Goal: Information Seeking & Learning: Check status

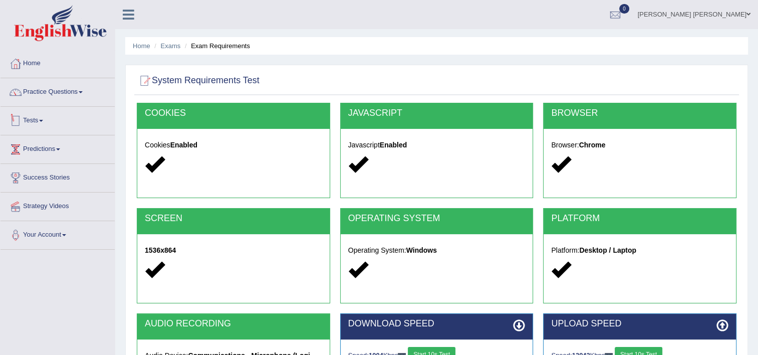
click at [20, 121] on div at bounding box center [15, 120] width 15 height 15
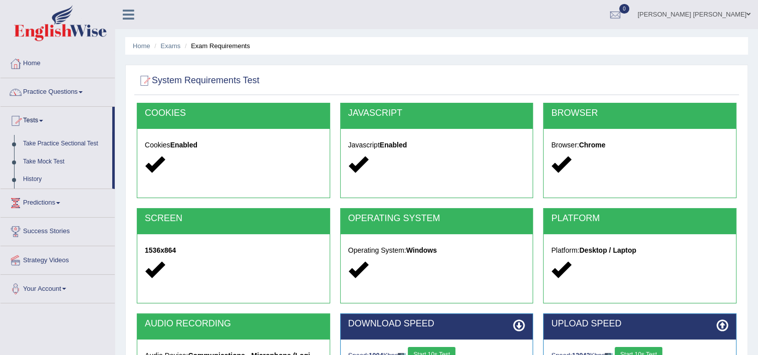
click at [38, 176] on link "History" at bounding box center [66, 179] width 94 height 18
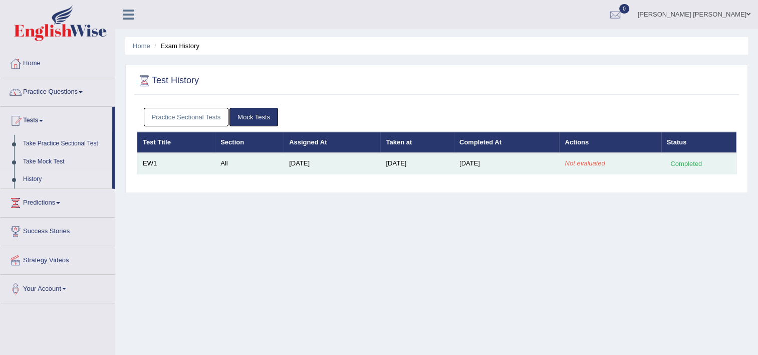
click at [587, 161] on em "Not evaluated" at bounding box center [585, 163] width 40 height 8
click at [686, 158] on div "Completed" at bounding box center [686, 163] width 39 height 11
click at [152, 161] on td "EW1" at bounding box center [176, 163] width 78 height 21
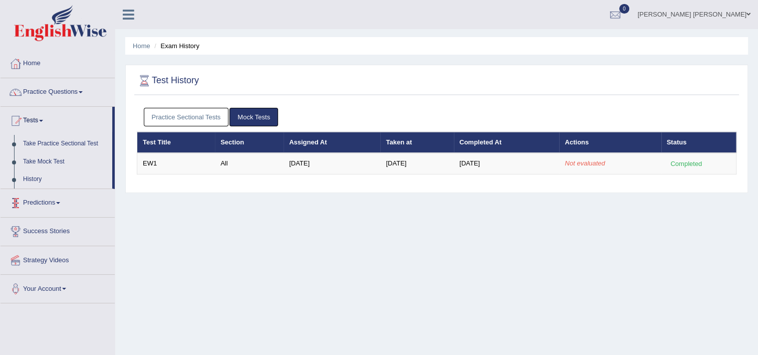
click at [30, 179] on link "History" at bounding box center [66, 179] width 94 height 18
click at [43, 162] on link "Take Mock Test" at bounding box center [66, 162] width 94 height 18
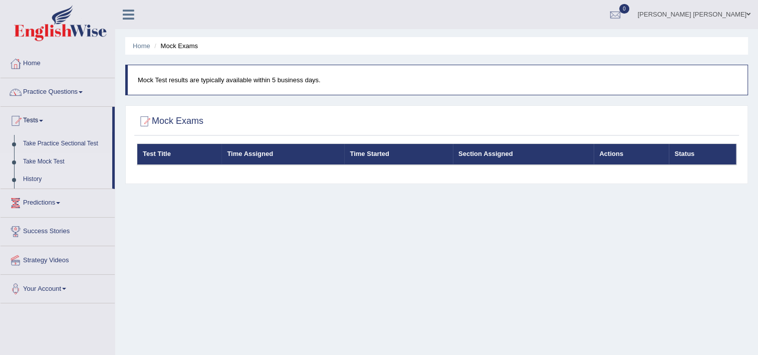
click at [30, 179] on link "History" at bounding box center [66, 179] width 94 height 18
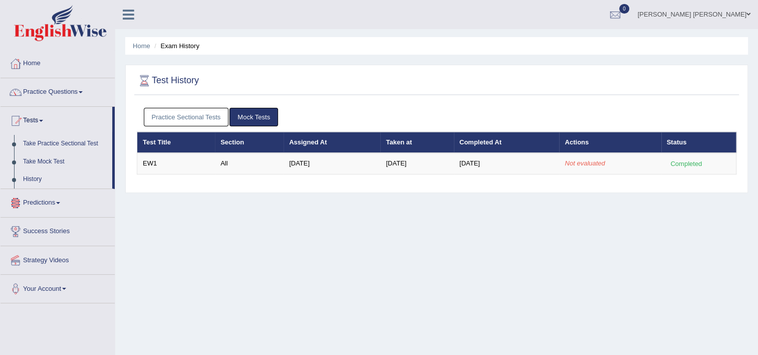
click at [29, 197] on link "Predictions" at bounding box center [58, 201] width 114 height 25
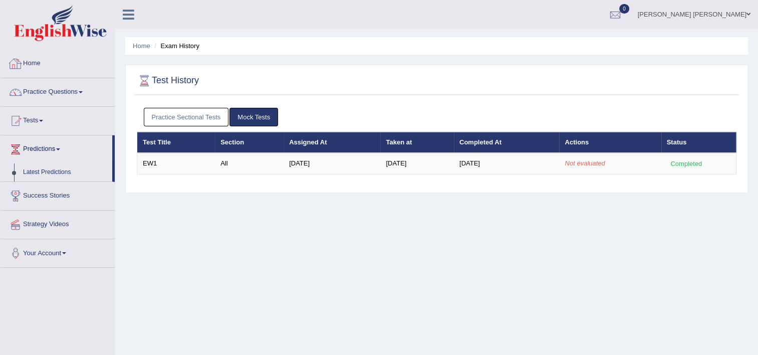
click at [38, 66] on link "Home" at bounding box center [58, 62] width 114 height 25
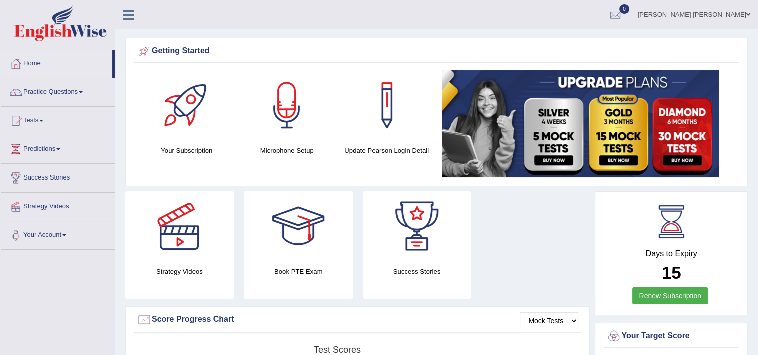
click at [492, 222] on div "Strategy Videos Book PTE Exam Success Stories" at bounding box center [357, 248] width 475 height 115
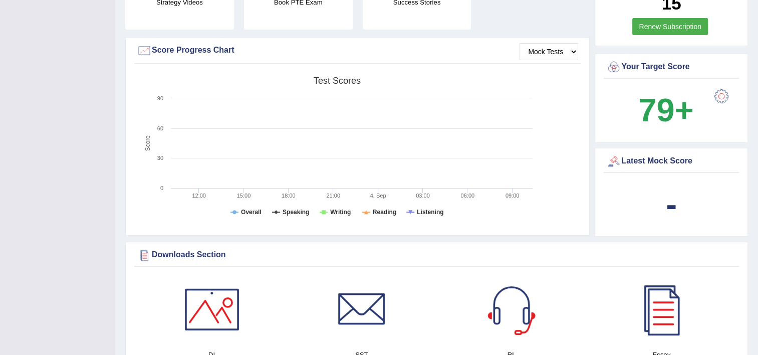
scroll to position [271, 0]
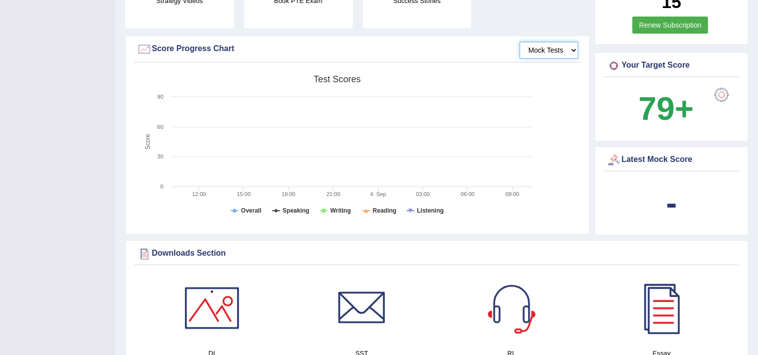
click at [557, 51] on select "Mock Tests" at bounding box center [549, 50] width 59 height 17
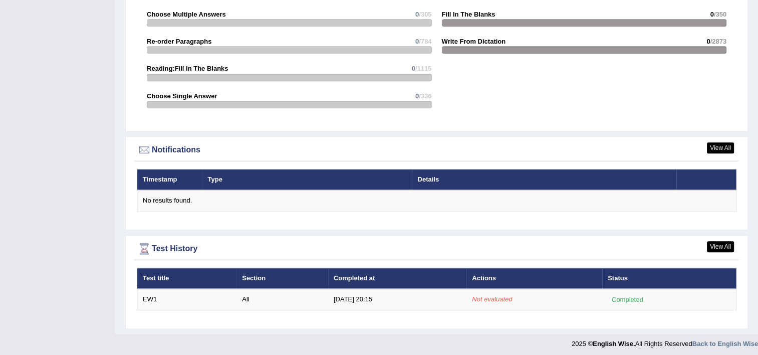
scroll to position [0, 0]
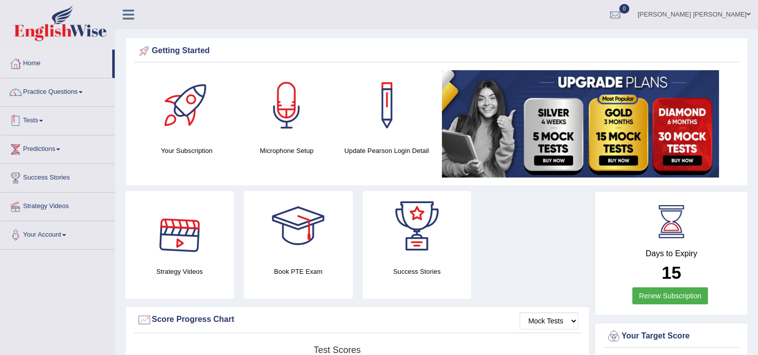
click at [25, 124] on link "Tests" at bounding box center [58, 119] width 114 height 25
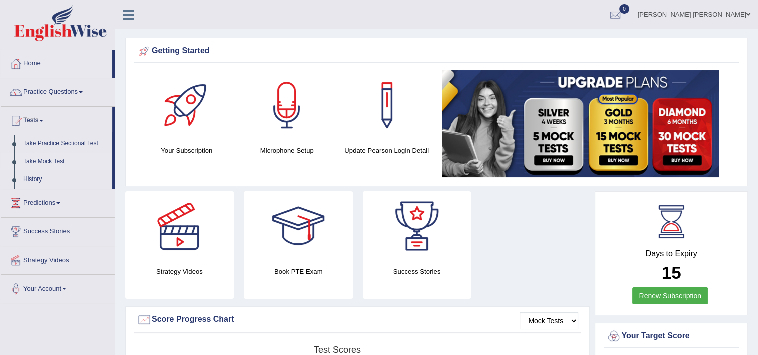
click at [42, 158] on link "Take Mock Test" at bounding box center [66, 162] width 94 height 18
click at [42, 161] on link "Take Mock Test" at bounding box center [66, 162] width 94 height 18
click at [39, 176] on link "History" at bounding box center [66, 179] width 94 height 18
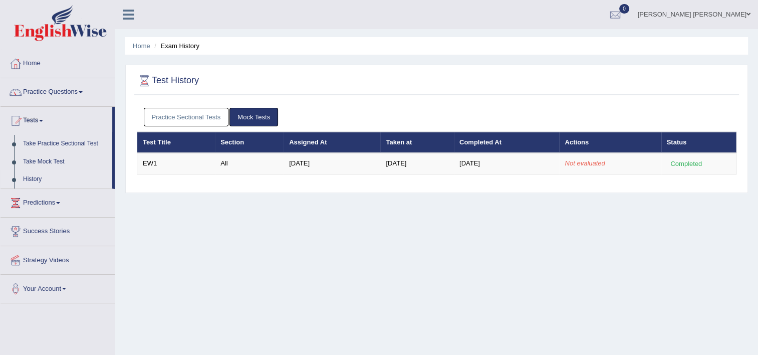
click at [260, 109] on link "Mock Tests" at bounding box center [254, 117] width 49 height 19
click at [257, 116] on link "Mock Tests" at bounding box center [254, 117] width 49 height 19
click at [56, 158] on link "Take Mock Test" at bounding box center [66, 162] width 94 height 18
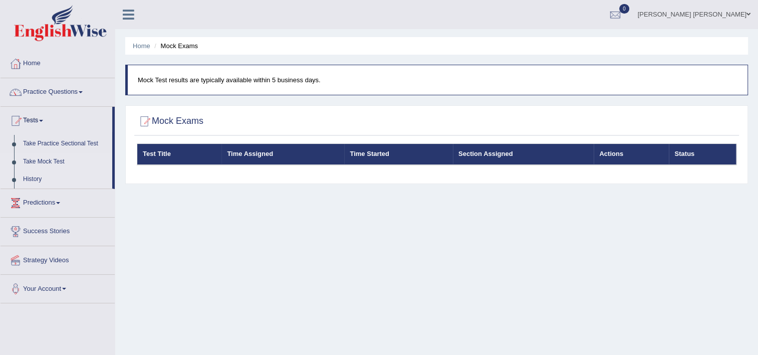
click at [38, 176] on link "History" at bounding box center [66, 179] width 94 height 18
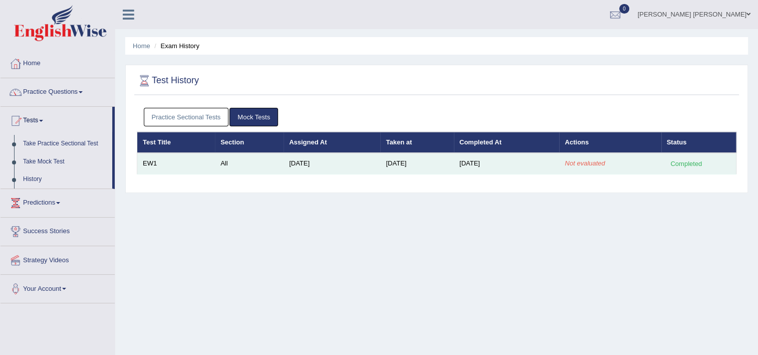
click at [690, 164] on div "Completed" at bounding box center [686, 163] width 39 height 11
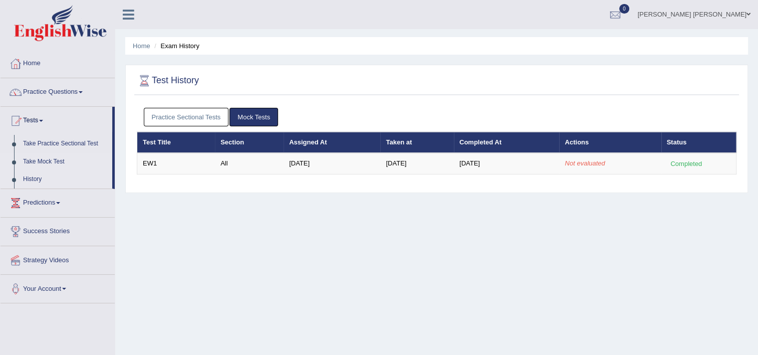
click at [61, 162] on link "Take Mock Test" at bounding box center [66, 162] width 94 height 18
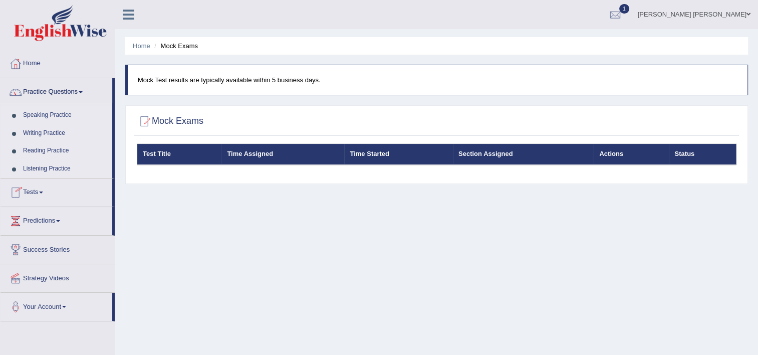
click at [38, 186] on link "Tests" at bounding box center [57, 190] width 112 height 25
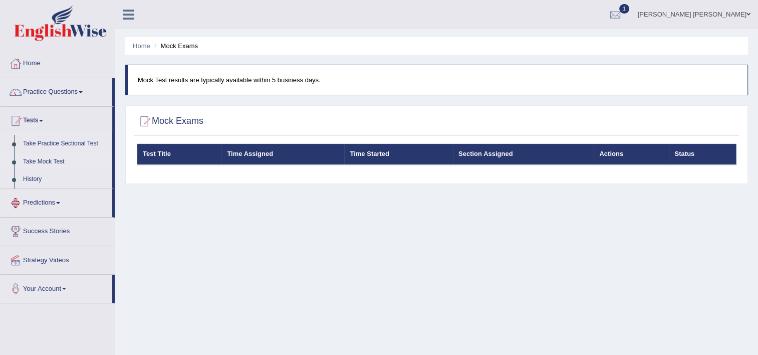
click at [40, 160] on link "Take Mock Test" at bounding box center [66, 162] width 94 height 18
click at [35, 177] on link "History" at bounding box center [66, 179] width 94 height 18
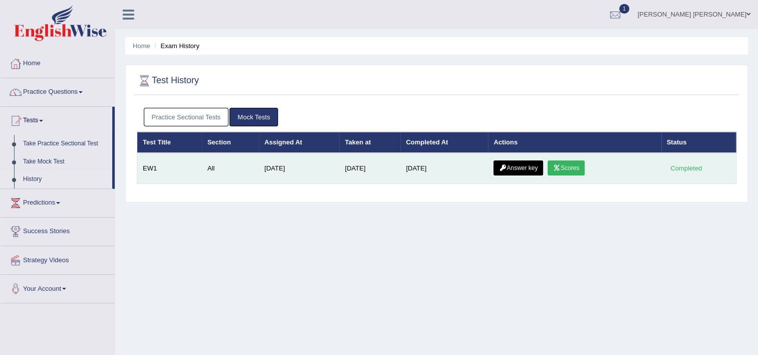
click at [568, 169] on link "Scores" at bounding box center [566, 167] width 37 height 15
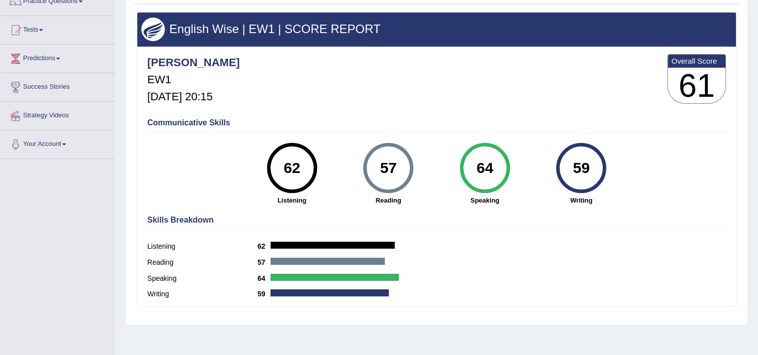
scroll to position [90, 0]
